Goal: Information Seeking & Learning: Find specific fact

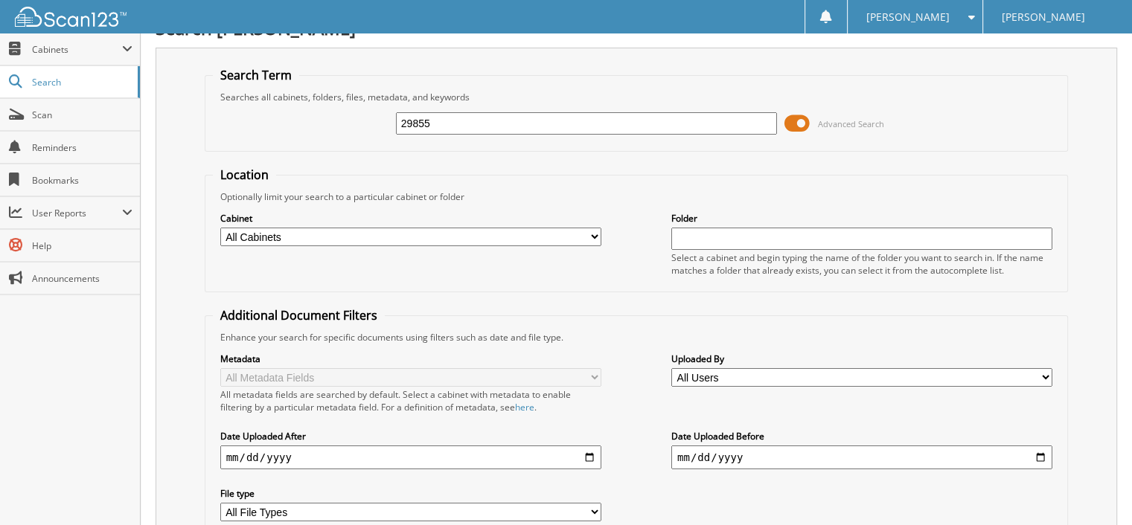
scroll to position [137, 0]
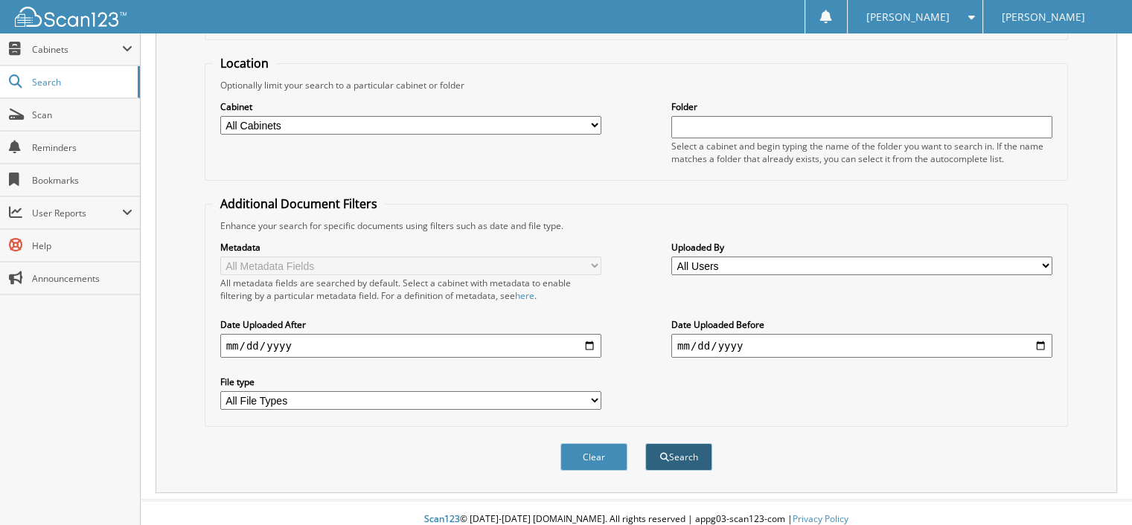
type input "29855"
click at [676, 448] on button "Search" at bounding box center [678, 457] width 67 height 28
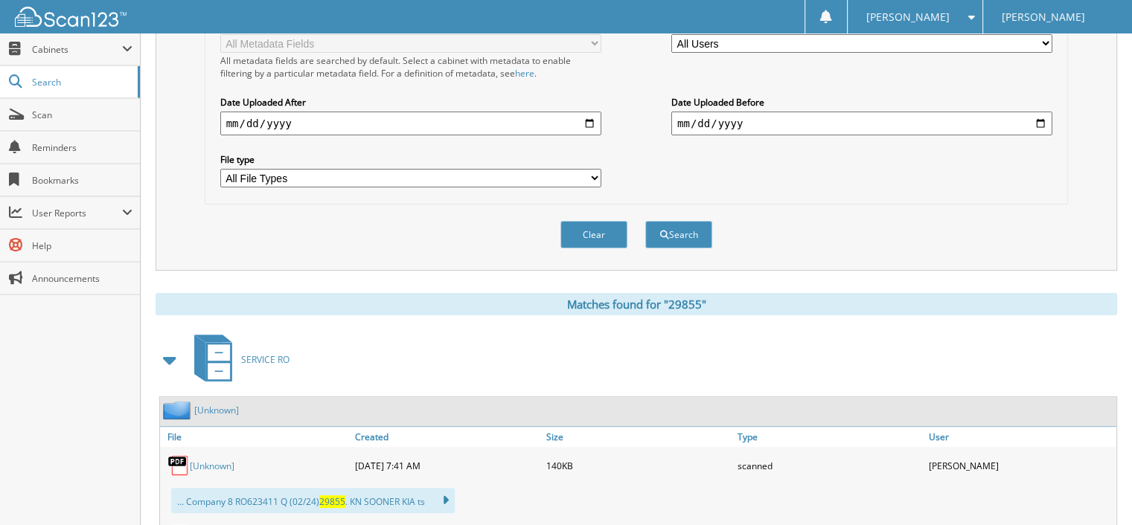
scroll to position [372, 0]
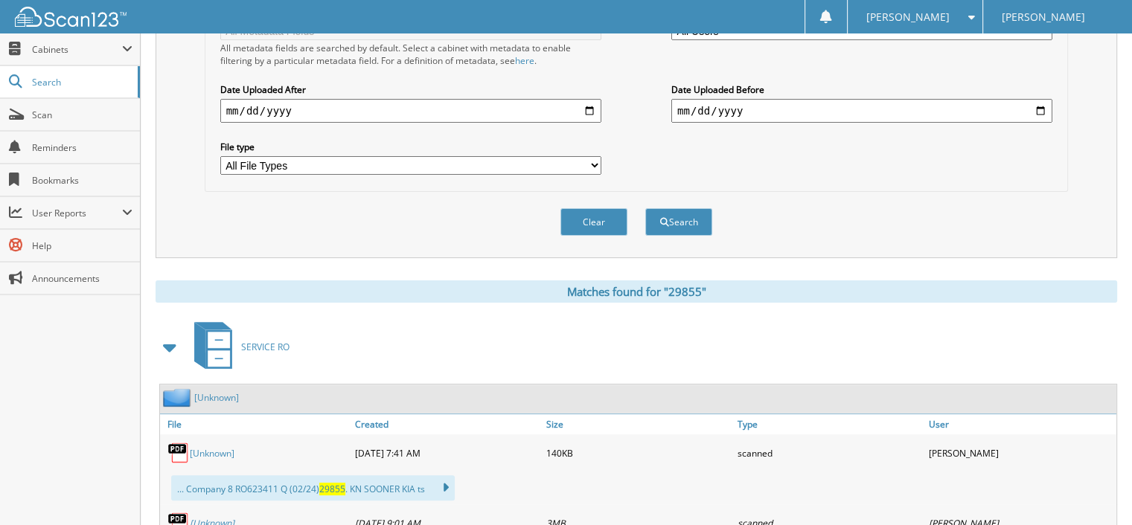
click at [202, 447] on link "[Unknown]" at bounding box center [212, 453] width 45 height 13
click at [585, 208] on button "Clear" at bounding box center [593, 222] width 67 height 28
